Goal: Information Seeking & Learning: Learn about a topic

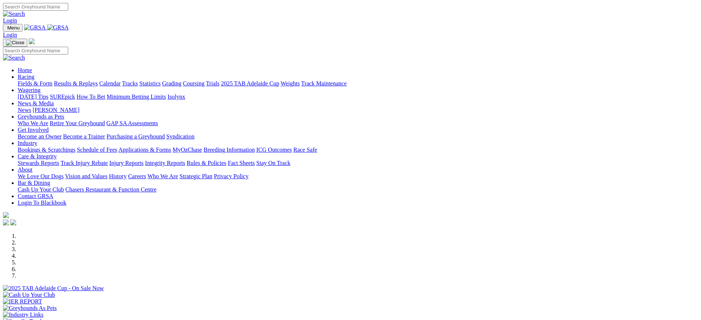
click at [31, 107] on link "News" at bounding box center [24, 110] width 13 height 6
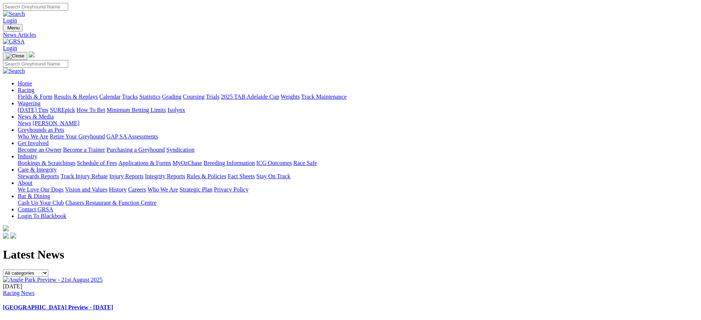
click at [102, 277] on img at bounding box center [53, 280] width 100 height 7
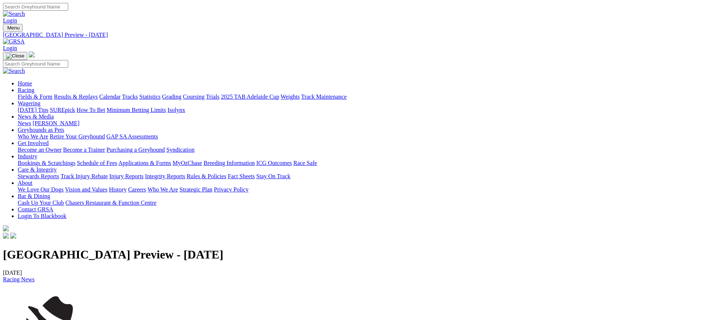
drag, startPoint x: 107, startPoint y: 85, endPoint x: 338, endPoint y: 80, distance: 230.8
copy h1 "[GEOGRAPHIC_DATA] Preview - [DATE]"
drag, startPoint x: 395, startPoint y: 248, endPoint x: 107, endPoint y: 233, distance: 287.9
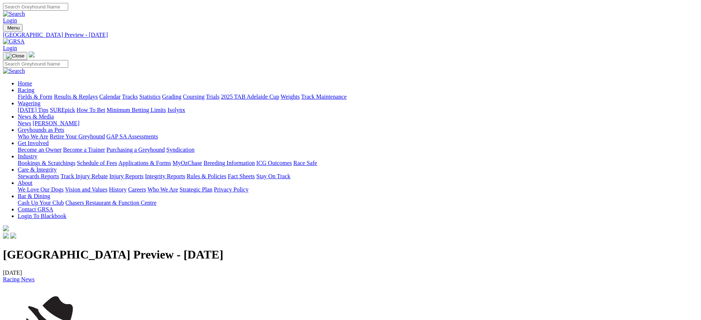
copy p "TELLING THE TAIL by The Shadow Tonight’s meeting looks a very good betting affa…"
